Goal: Complete application form

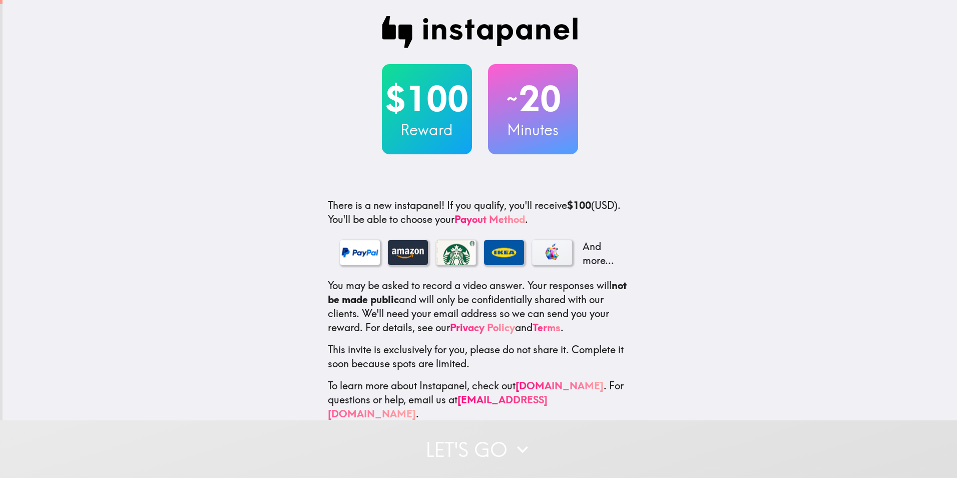
click at [441, 141] on div "$100 Reward" at bounding box center [427, 109] width 90 height 90
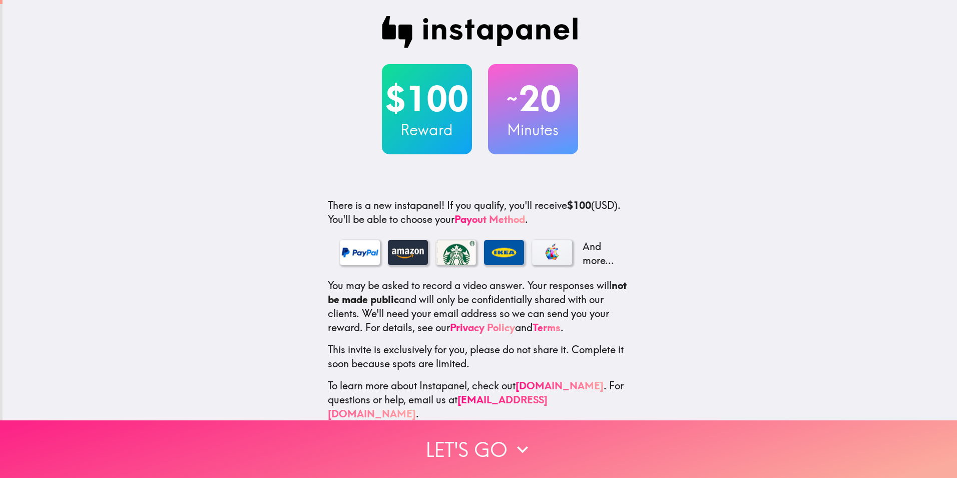
click at [520, 439] on icon "button" at bounding box center [523, 449] width 22 height 22
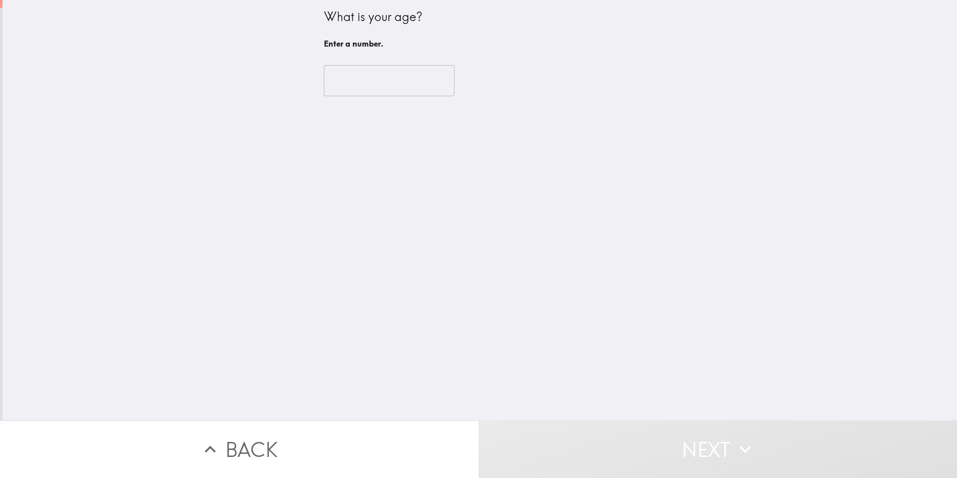
click at [360, 82] on input "number" at bounding box center [389, 80] width 131 height 31
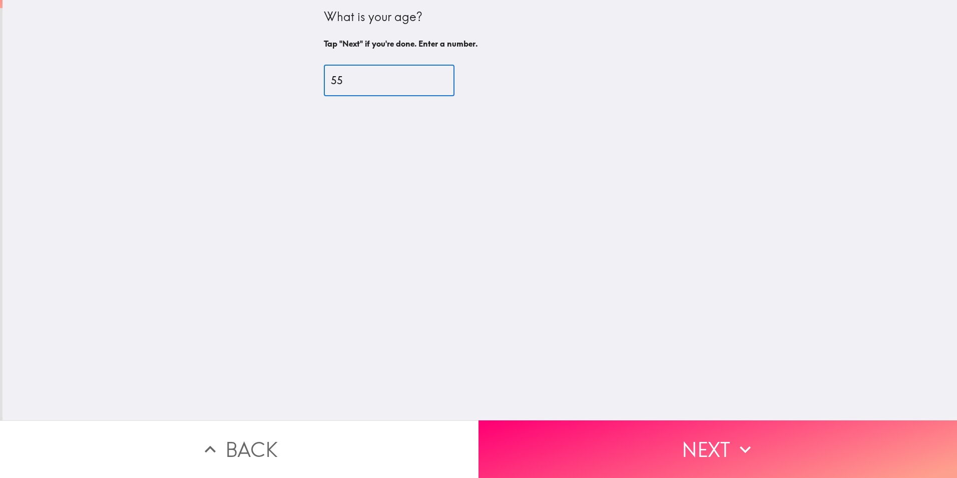
type input "55"
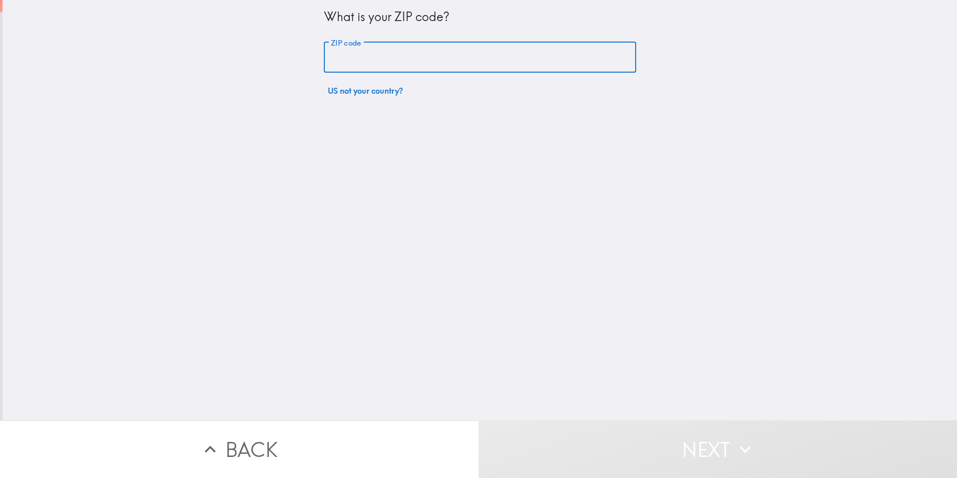
click at [392, 58] on input "ZIP code" at bounding box center [480, 57] width 312 height 31
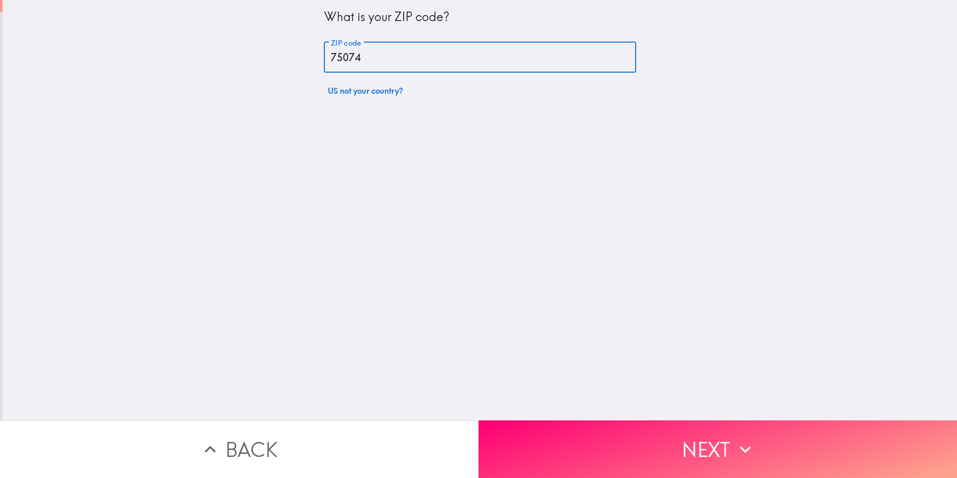
type input "75074"
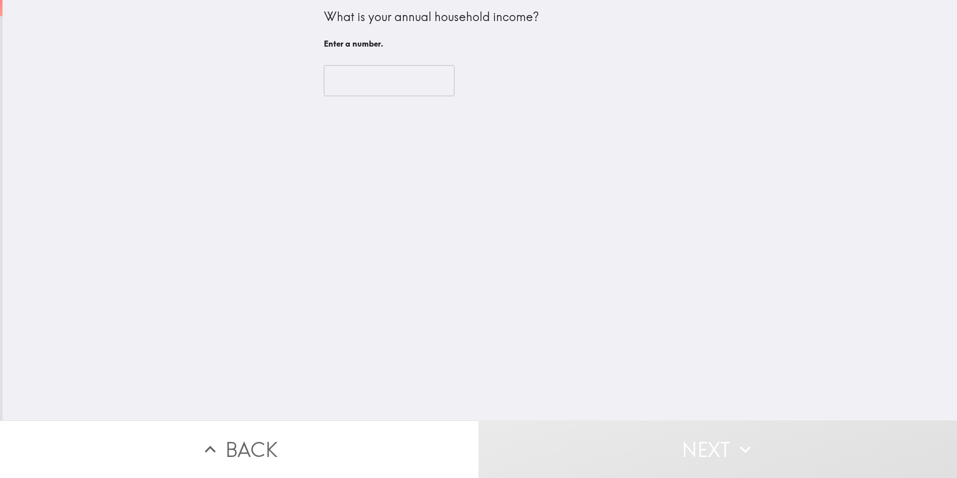
click at [382, 77] on input "number" at bounding box center [389, 80] width 131 height 31
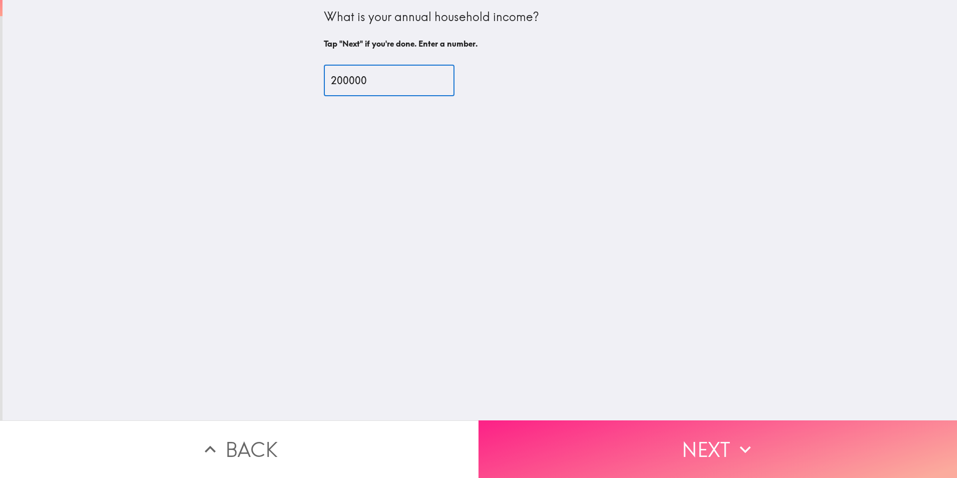
type input "200000"
click at [719, 445] on button "Next" at bounding box center [718, 449] width 479 height 58
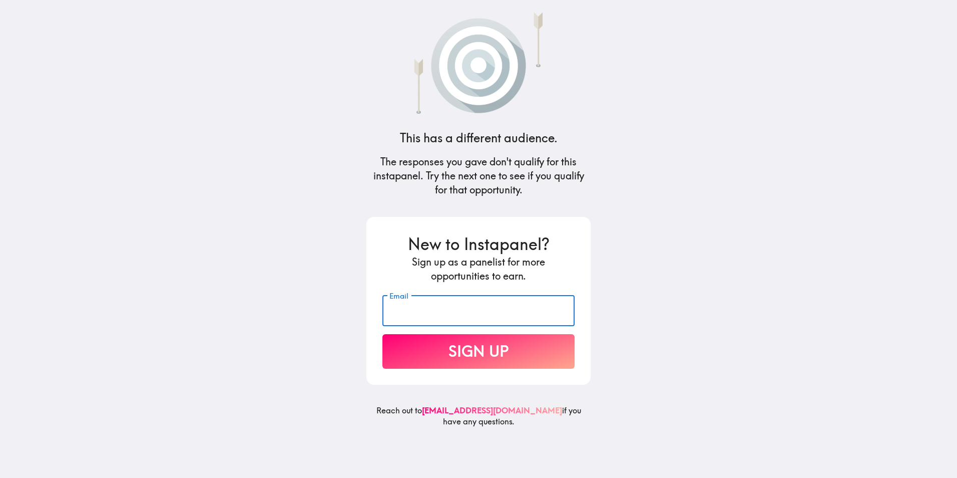
click at [518, 310] on input "Email" at bounding box center [478, 310] width 192 height 31
type input "[EMAIL_ADDRESS][DOMAIN_NAME]"
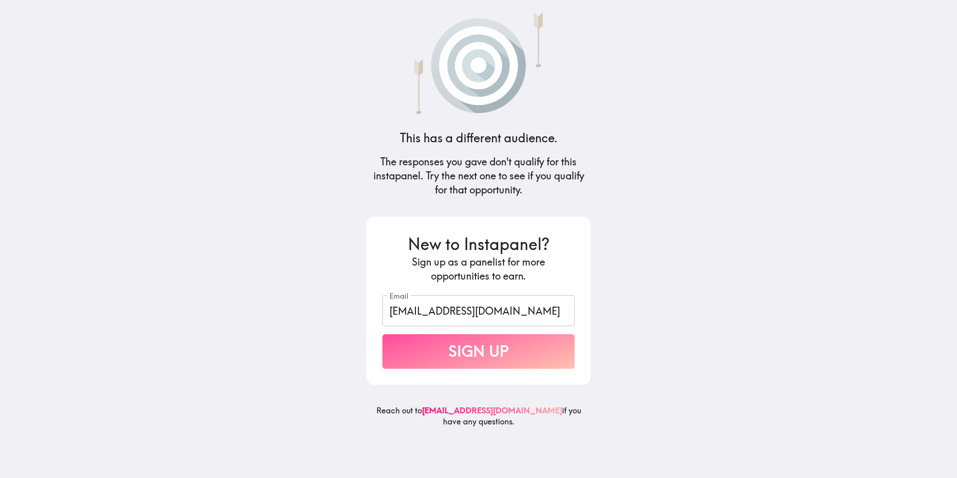
click at [486, 357] on button "Sign Up" at bounding box center [478, 351] width 192 height 35
